Goal: Information Seeking & Learning: Learn about a topic

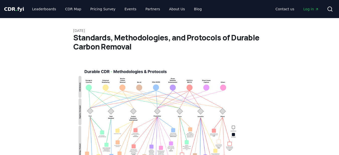
scroll to position [84, 0]
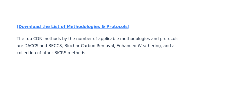
scroll to position [916, 0]
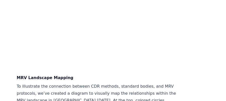
scroll to position [1186, 0]
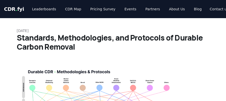
scroll to position [1186, 0]
